Goal: Task Accomplishment & Management: Complete application form

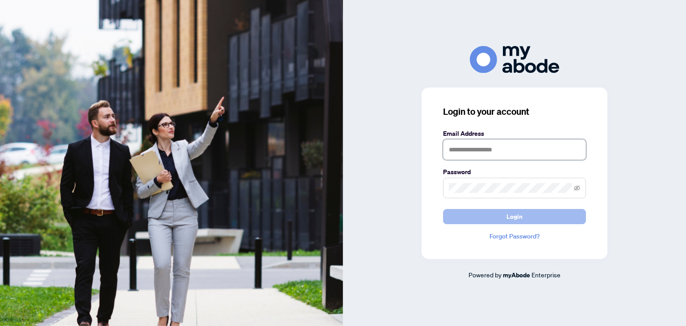
type input "**********"
click at [536, 216] on button "Login" at bounding box center [514, 216] width 143 height 15
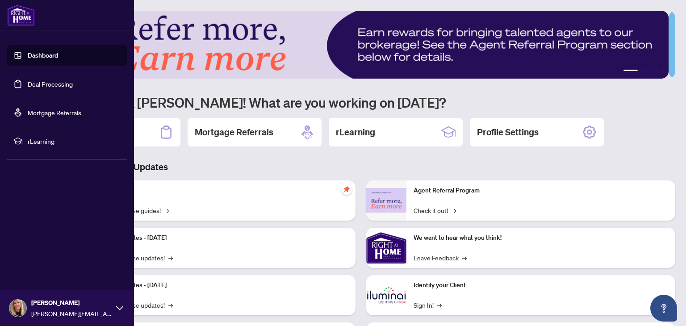
click at [28, 84] on link "Deal Processing" at bounding box center [50, 84] width 45 height 8
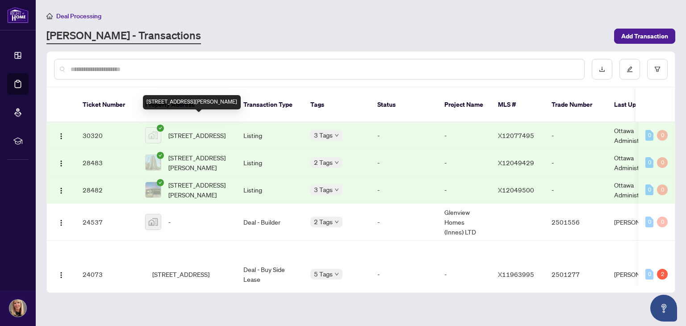
scroll to position [648, 0]
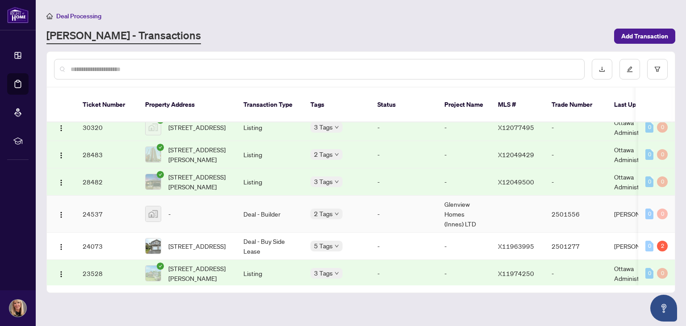
click at [254, 205] on td "Deal - Builder" at bounding box center [269, 214] width 67 height 37
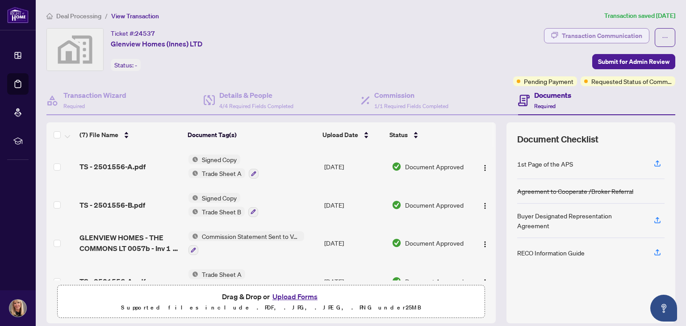
click at [599, 31] on div "Transaction Communication" at bounding box center [602, 36] width 80 height 14
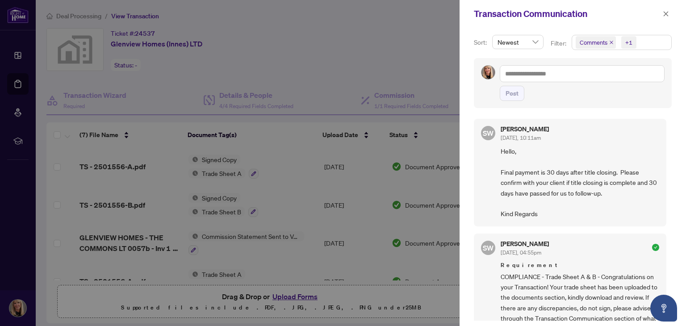
click at [396, 63] on div at bounding box center [343, 163] width 686 height 326
click at [664, 12] on icon "close" at bounding box center [665, 13] width 5 height 5
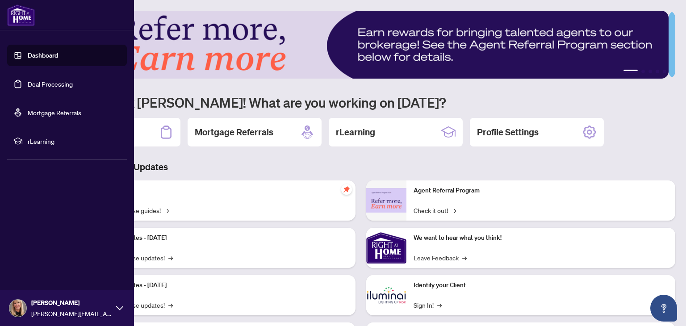
click at [28, 84] on link "Deal Processing" at bounding box center [50, 84] width 45 height 8
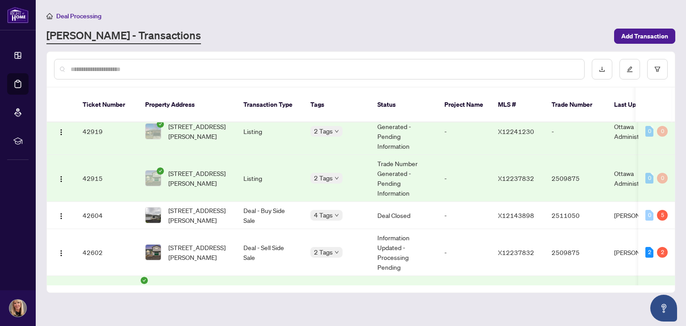
scroll to position [268, 0]
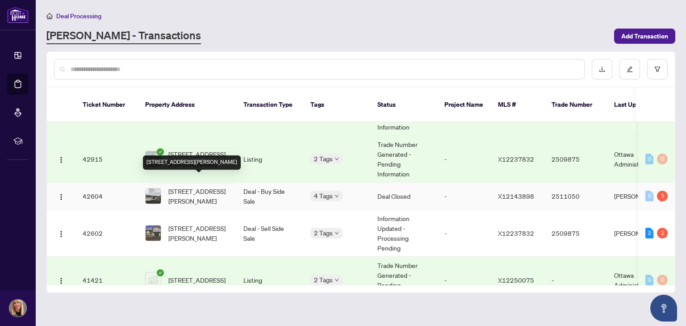
click at [204, 186] on span "[STREET_ADDRESS][PERSON_NAME]" at bounding box center [198, 196] width 61 height 20
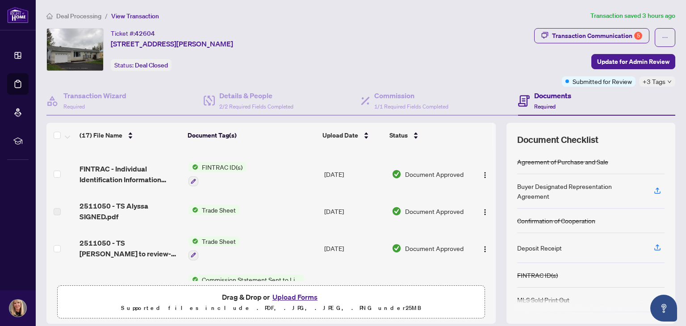
scroll to position [179, 0]
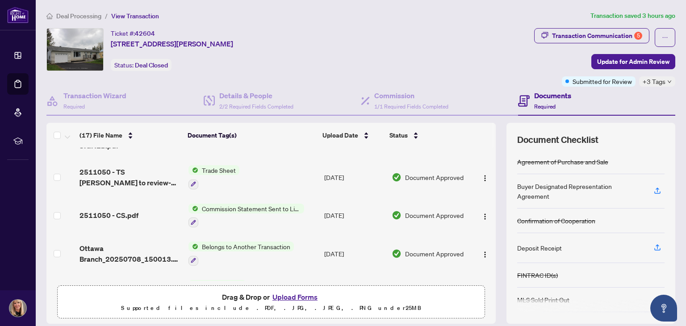
click at [289, 299] on button "Upload Forms" at bounding box center [295, 297] width 50 height 12
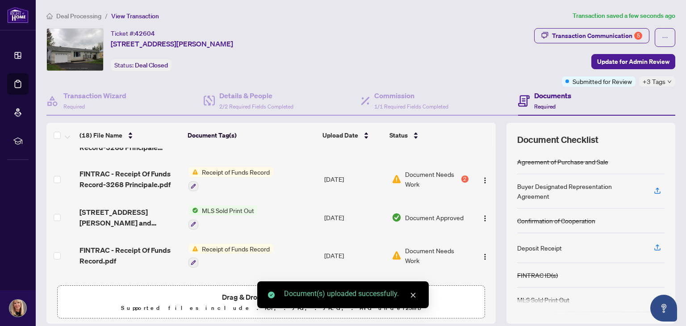
scroll to position [0, 0]
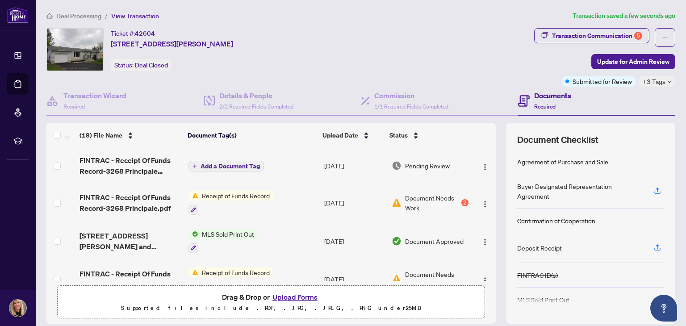
click at [232, 165] on span "Add a Document Tag" at bounding box center [229, 166] width 59 height 6
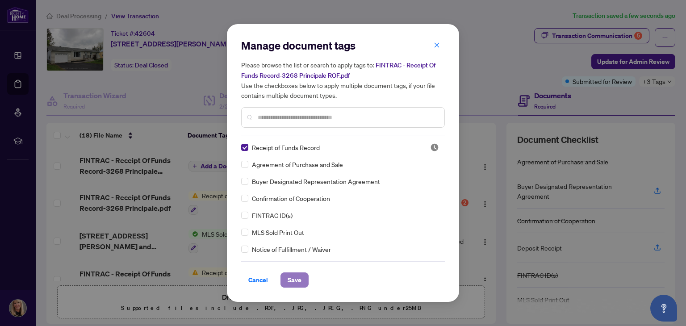
click at [291, 277] on span "Save" at bounding box center [294, 280] width 14 height 14
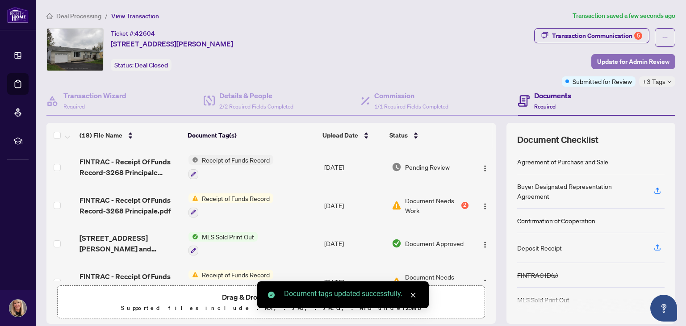
click at [621, 58] on span "Update for Admin Review" at bounding box center [633, 61] width 72 height 14
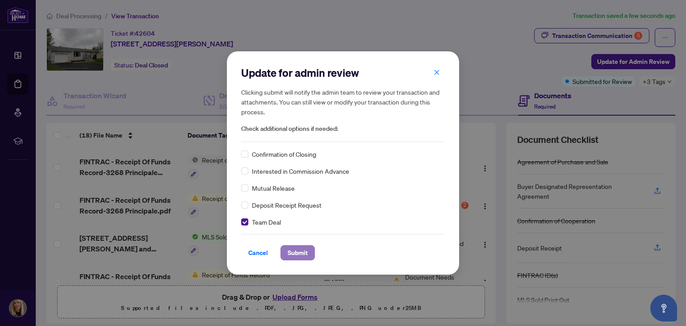
click at [296, 248] on span "Submit" at bounding box center [297, 253] width 20 height 14
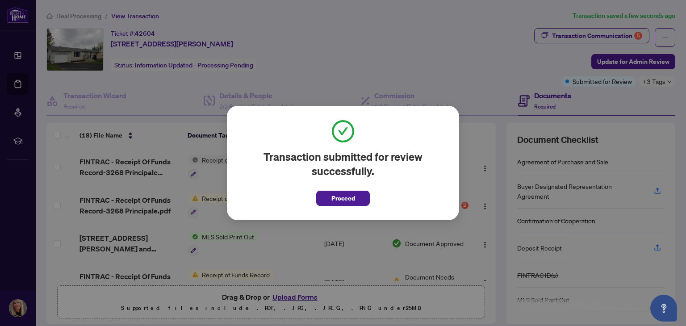
click at [339, 200] on span "Proceed" at bounding box center [343, 198] width 24 height 14
